Goal: Task Accomplishment & Management: Use online tool/utility

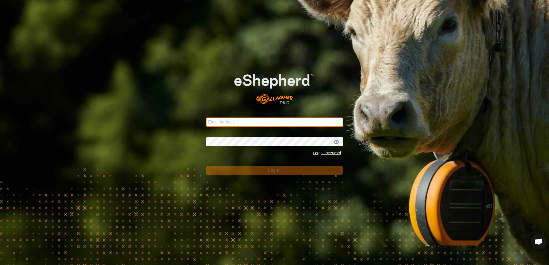
click at [250, 123] on input "Email Address" at bounding box center [274, 122] width 137 height 9
type input "heath.evans@heytesbury.com.au"
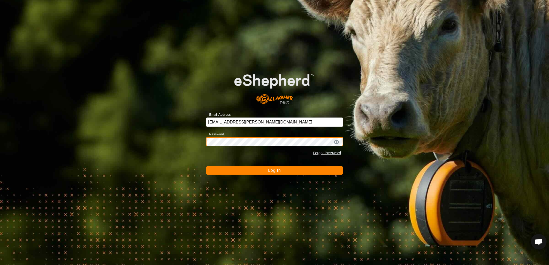
click at [206, 166] on button "Log In" at bounding box center [274, 170] width 137 height 9
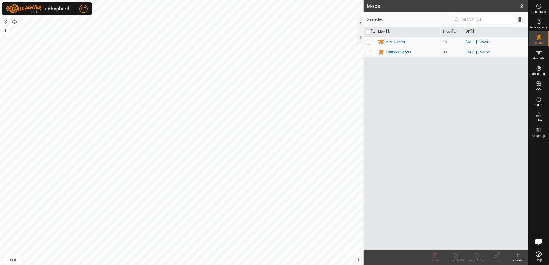
click at [288, 0] on html "HE Schedules Notifications Mobs Animals Neckbands VPs Status Infra Heatmap Help…" at bounding box center [274, 132] width 549 height 265
click at [541, 87] on icon at bounding box center [539, 84] width 6 height 6
click at [516, 93] on link "In Storage" at bounding box center [506, 94] width 44 height 10
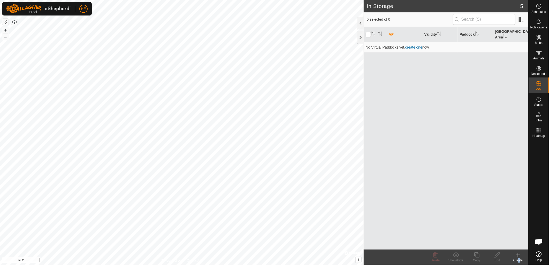
click at [517, 258] on div "Create" at bounding box center [518, 260] width 21 height 5
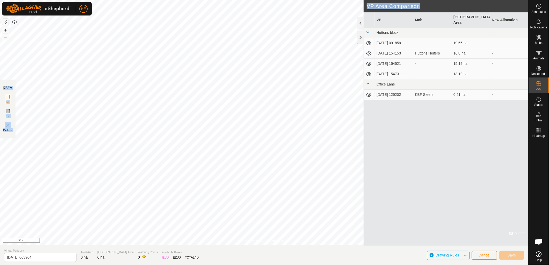
click at [336, 120] on div "Privacy Policy Contact Us Fence needs 3 rails repair + – ⇧ i © Mapbox , © OpenS…" at bounding box center [264, 132] width 528 height 265
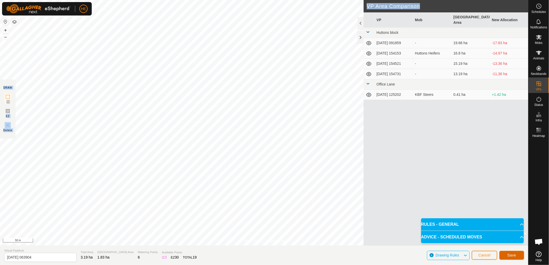
click at [515, 255] on span "Save" at bounding box center [511, 255] width 9 height 4
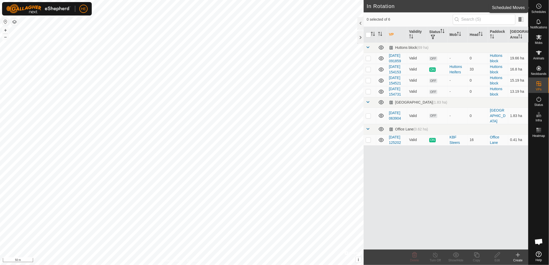
click at [542, 6] on icon at bounding box center [539, 6] width 6 height 6
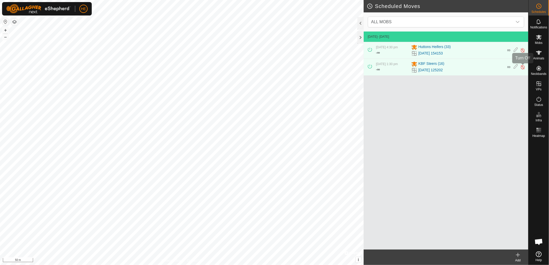
click at [521, 68] on img at bounding box center [522, 66] width 5 height 5
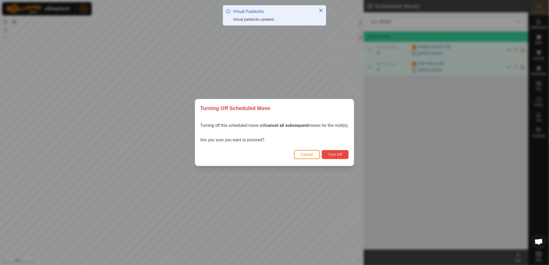
click at [343, 153] on button "Turn Off" at bounding box center [335, 154] width 27 height 9
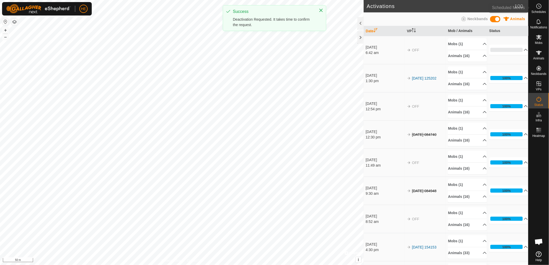
click at [534, 9] on es-schedule-vp-svg-icon at bounding box center [538, 6] width 9 height 8
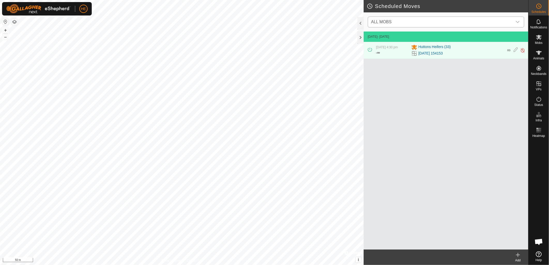
click at [381, 23] on span "ALL MOBS" at bounding box center [381, 22] width 20 height 4
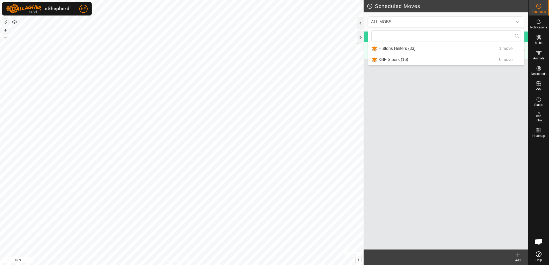
click at [516, 254] on icon at bounding box center [518, 255] width 6 height 6
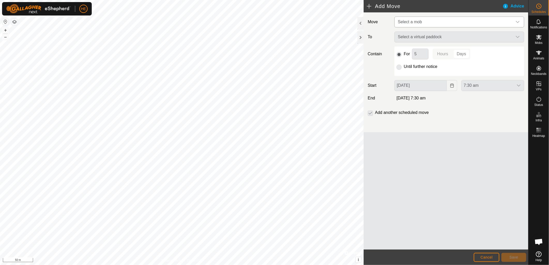
click at [427, 22] on span "Select a mob" at bounding box center [454, 22] width 117 height 10
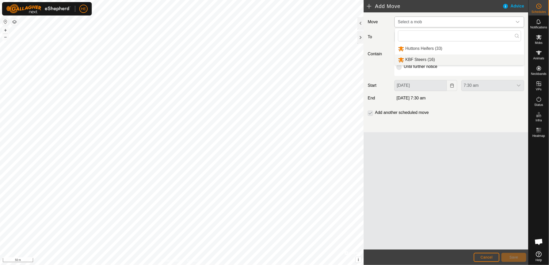
click at [416, 58] on li "KBF Steers (16)" at bounding box center [459, 60] width 129 height 11
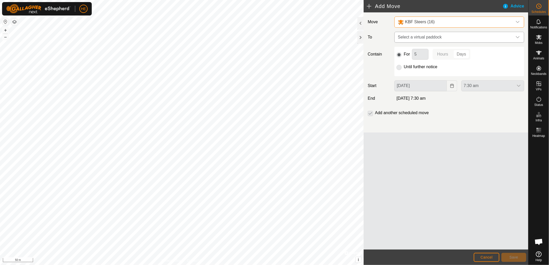
click at [419, 37] on span "Select a virtual paddock" at bounding box center [454, 37] width 117 height 10
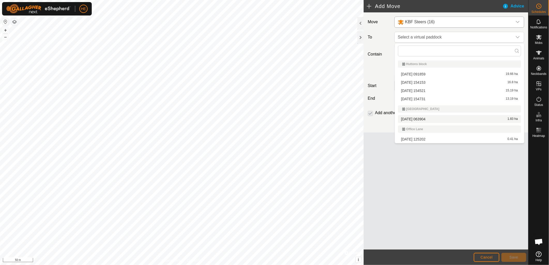
click at [413, 118] on li "2025-09-06 063904 1.83 ha" at bounding box center [459, 119] width 123 height 8
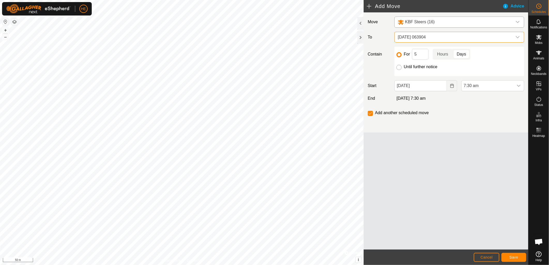
click at [399, 65] on input "Until further notice" at bounding box center [398, 67] width 5 height 5
radio input "true"
checkbox input "false"
click at [514, 259] on span "Save" at bounding box center [513, 257] width 9 height 4
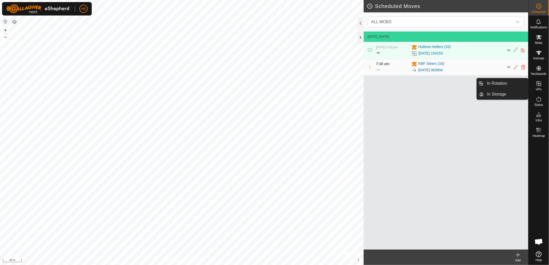
click at [539, 87] on es-virtualpaddocks-svg-icon at bounding box center [538, 84] width 9 height 8
click at [513, 95] on link "In Storage" at bounding box center [506, 94] width 44 height 10
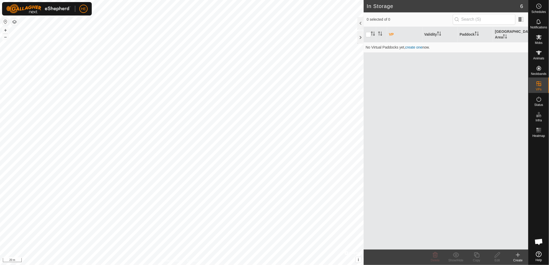
click at [516, 256] on icon at bounding box center [518, 255] width 6 height 6
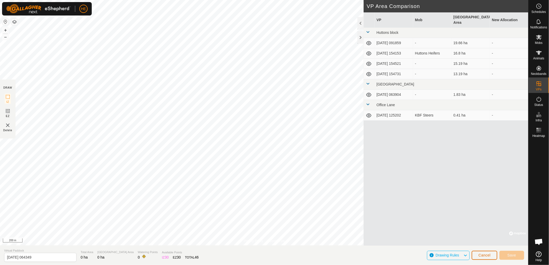
click at [479, 258] on button "Cancel" at bounding box center [485, 255] width 26 height 9
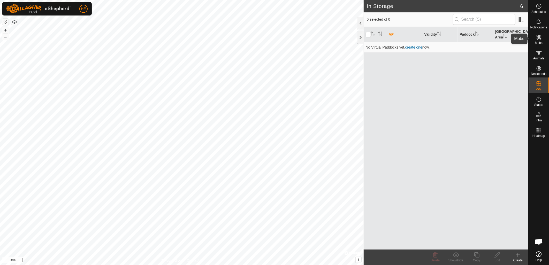
click at [538, 41] on span "Mobs" at bounding box center [538, 42] width 7 height 3
